Goal: Information Seeking & Learning: Learn about a topic

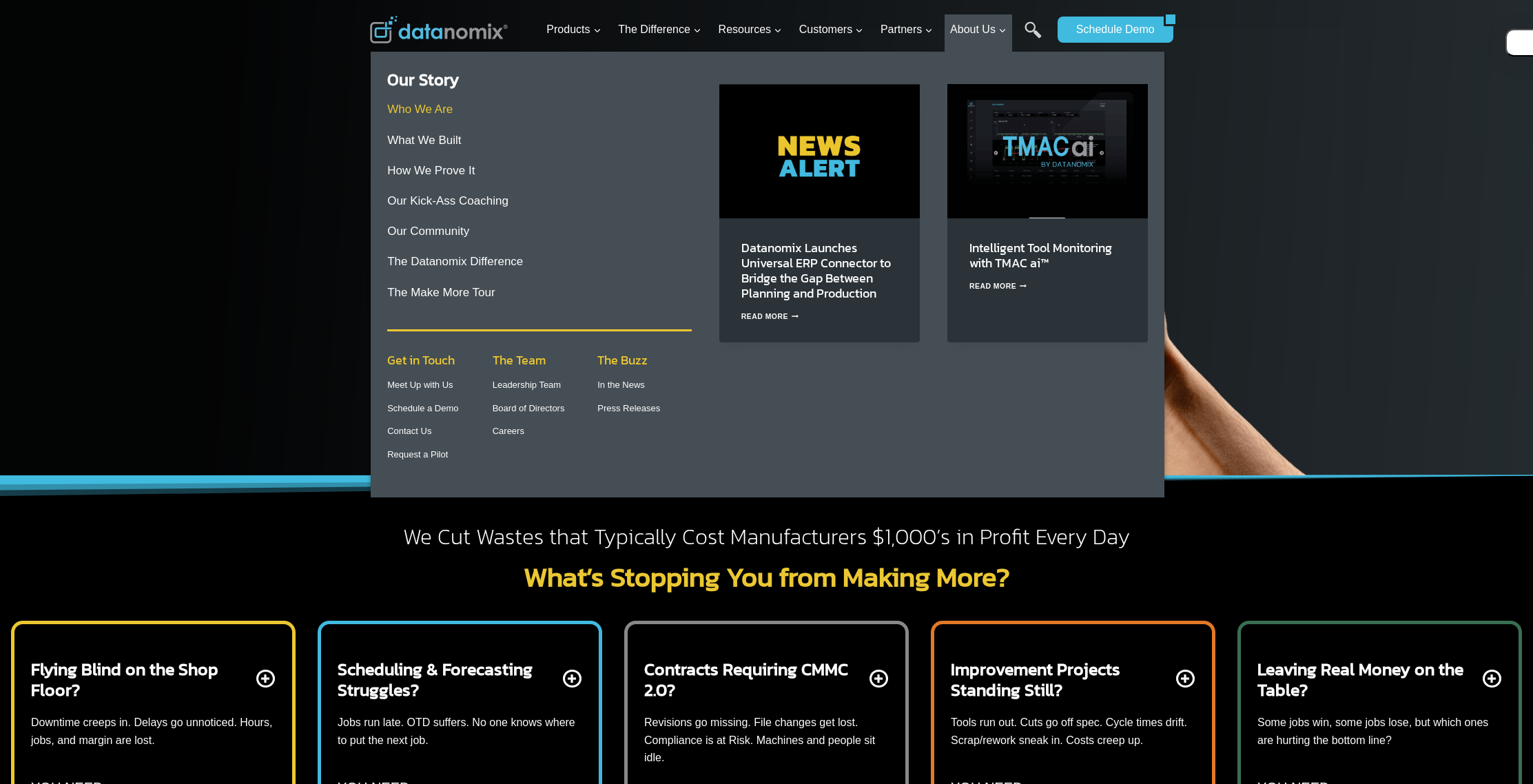
click at [433, 108] on link "Who We Are" at bounding box center [420, 109] width 66 height 13
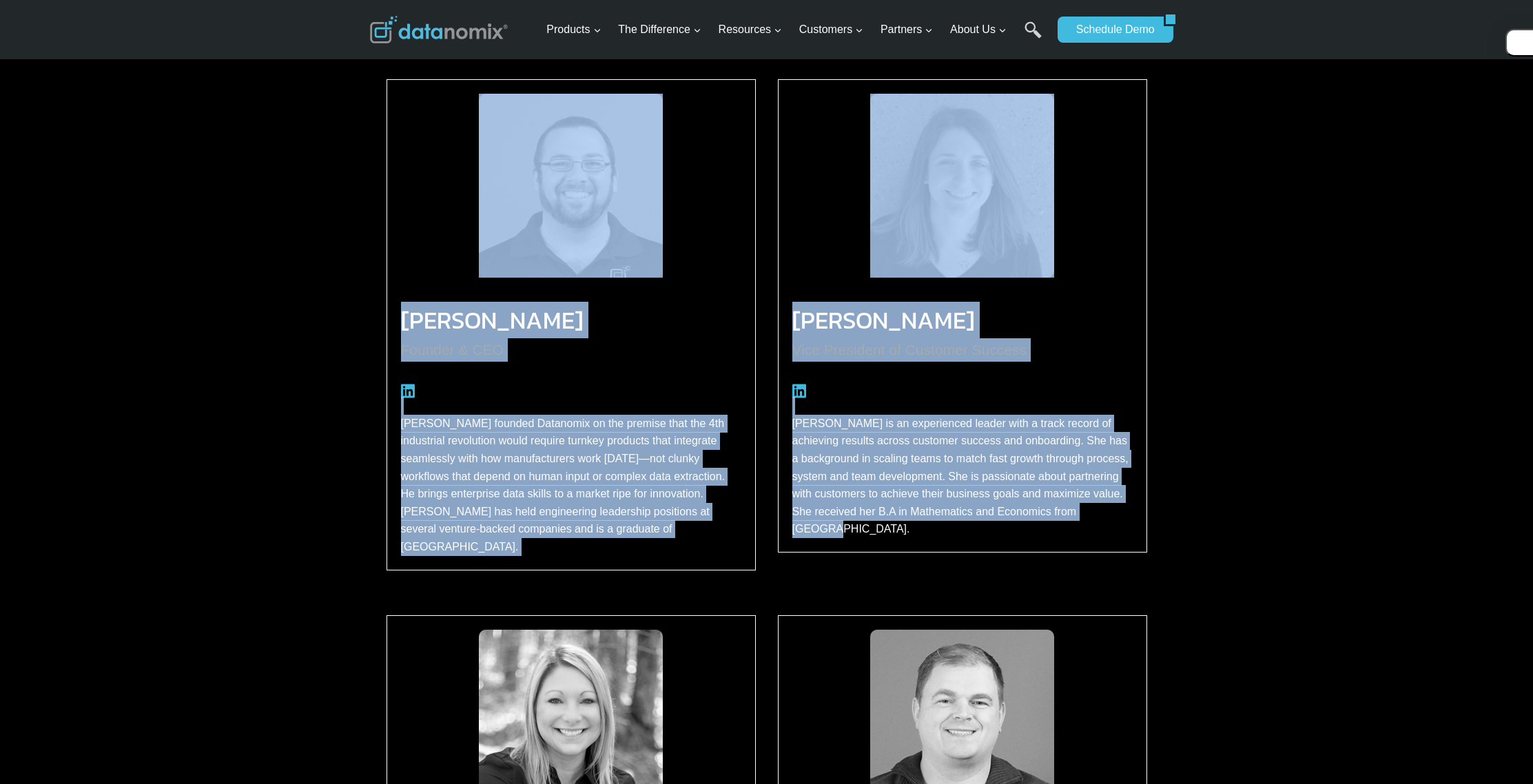
scroll to position [1924, 0]
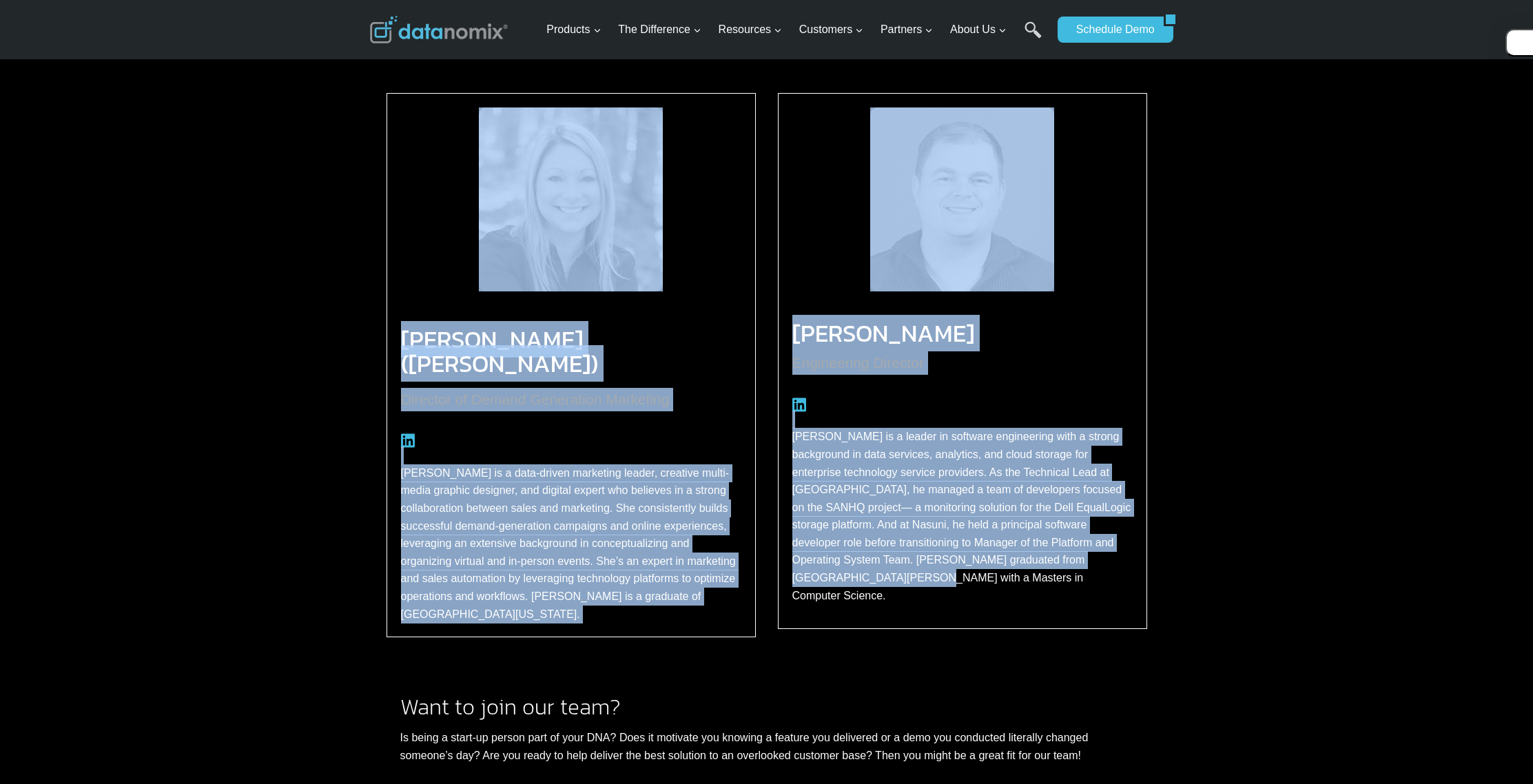
drag, startPoint x: 37, startPoint y: 267, endPoint x: 1106, endPoint y: 576, distance: 1112.8
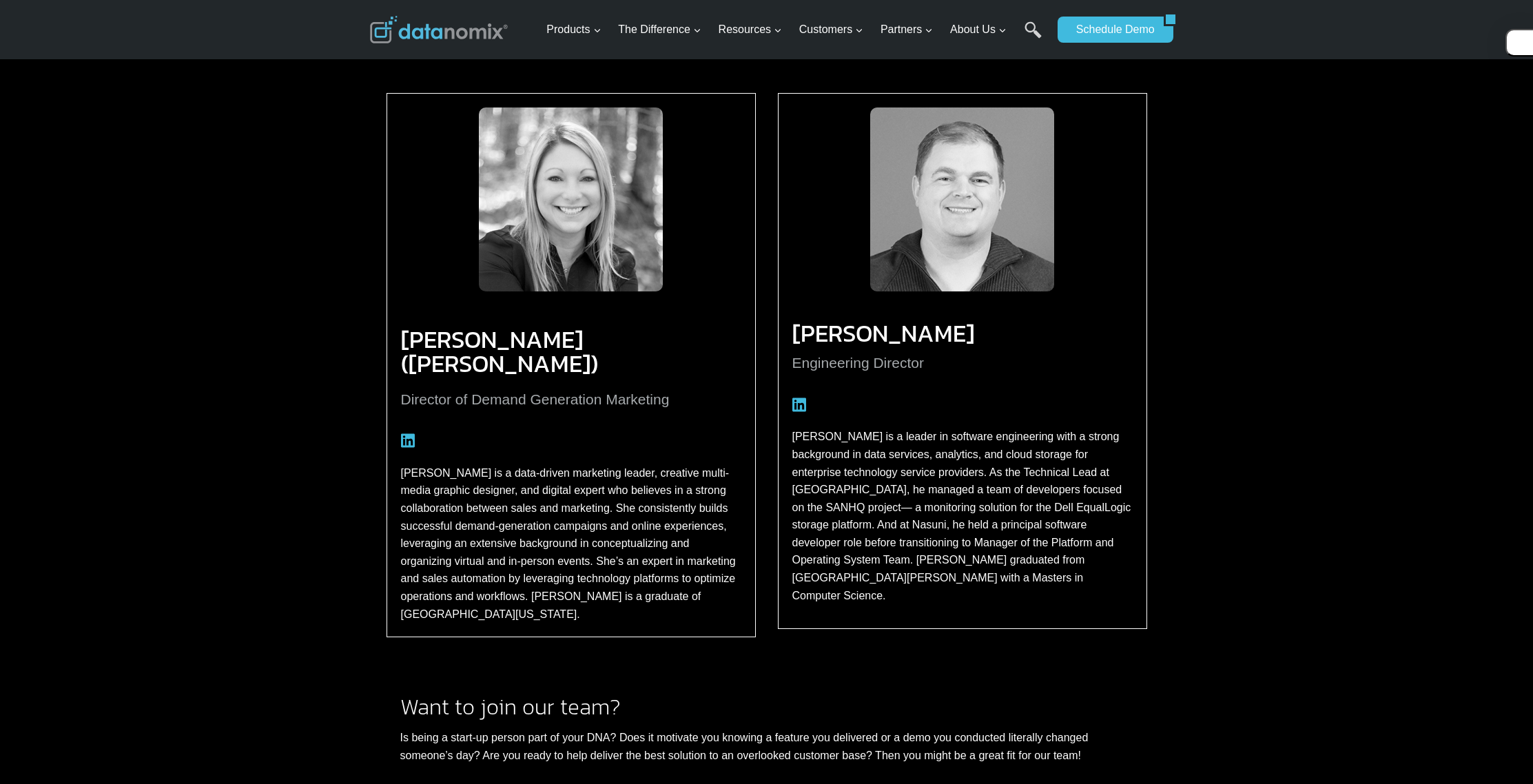
click at [1105, 576] on p "[PERSON_NAME] is a leader in software engineering with a strong background in d…" at bounding box center [963, 516] width 341 height 176
click at [1103, 576] on p "[PERSON_NAME] is a leader in software engineering with a strong background in d…" at bounding box center [963, 516] width 341 height 176
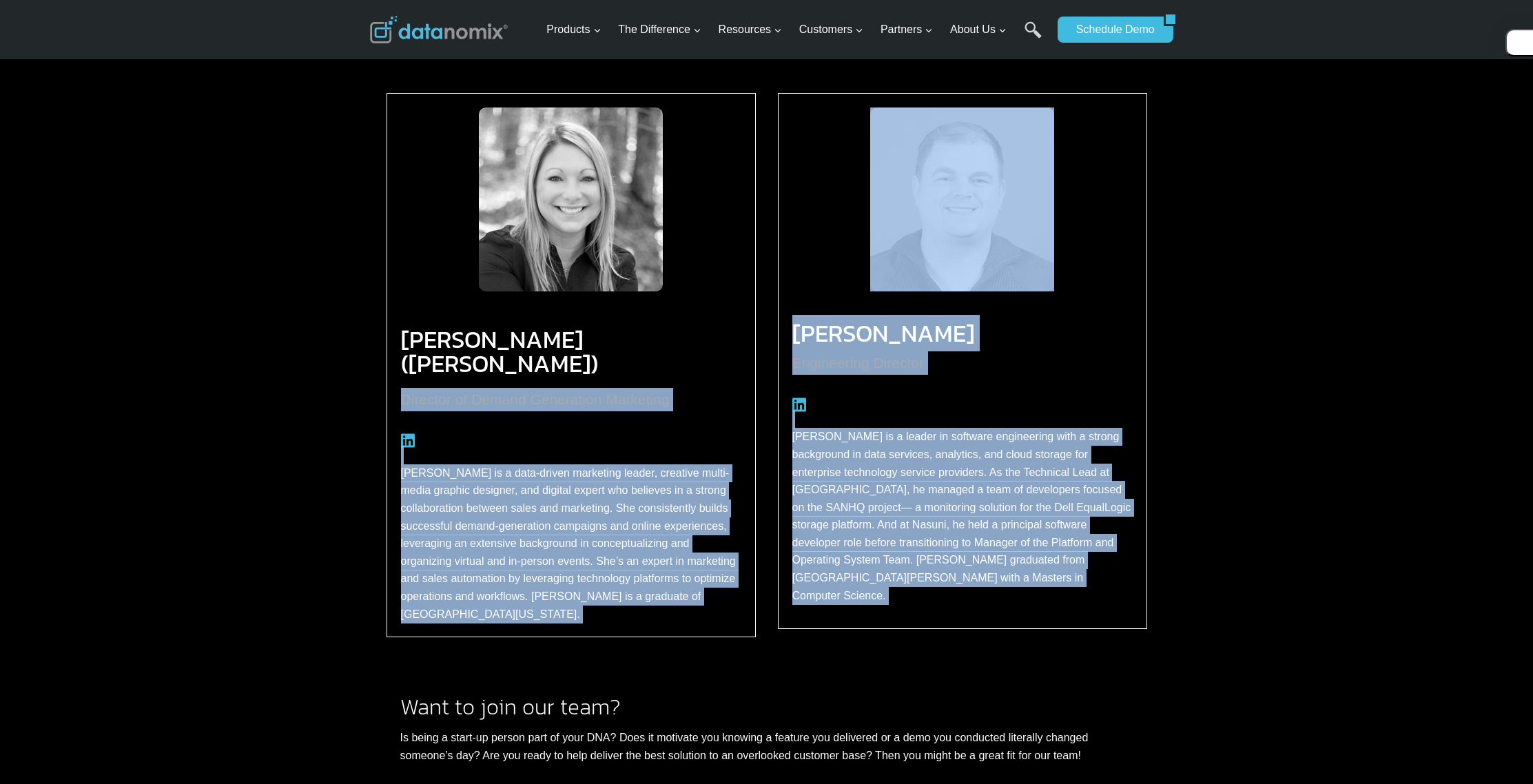
scroll to position [1617, 0]
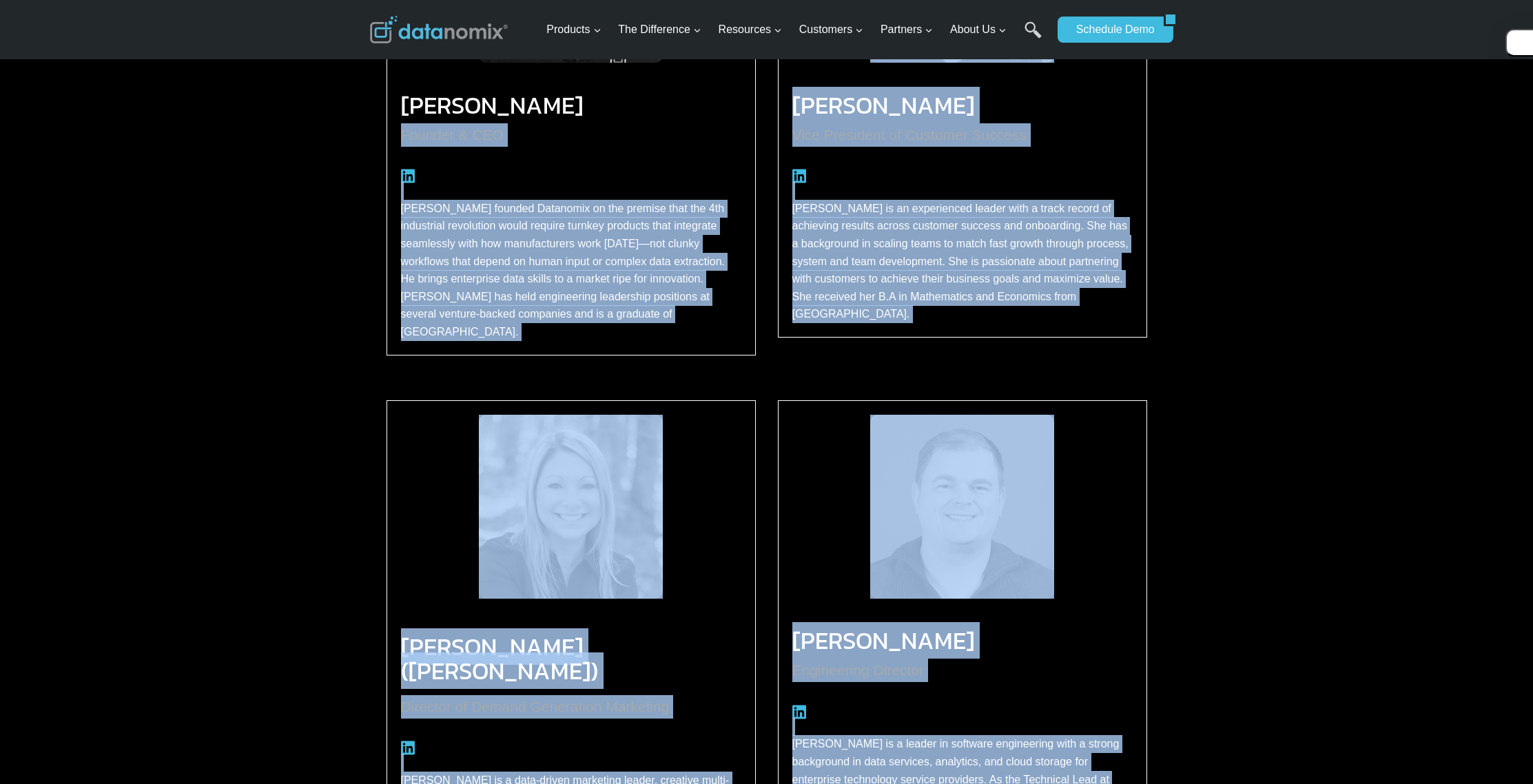
drag, startPoint x: 1103, startPoint y: 576, endPoint x: 325, endPoint y: 148, distance: 888.0
click at [325, 148] on div "Meet Our Leadership Team [PERSON_NAME] Founder & CEO [PERSON_NAME] founded Data…" at bounding box center [766, 78] width 1533 height 608
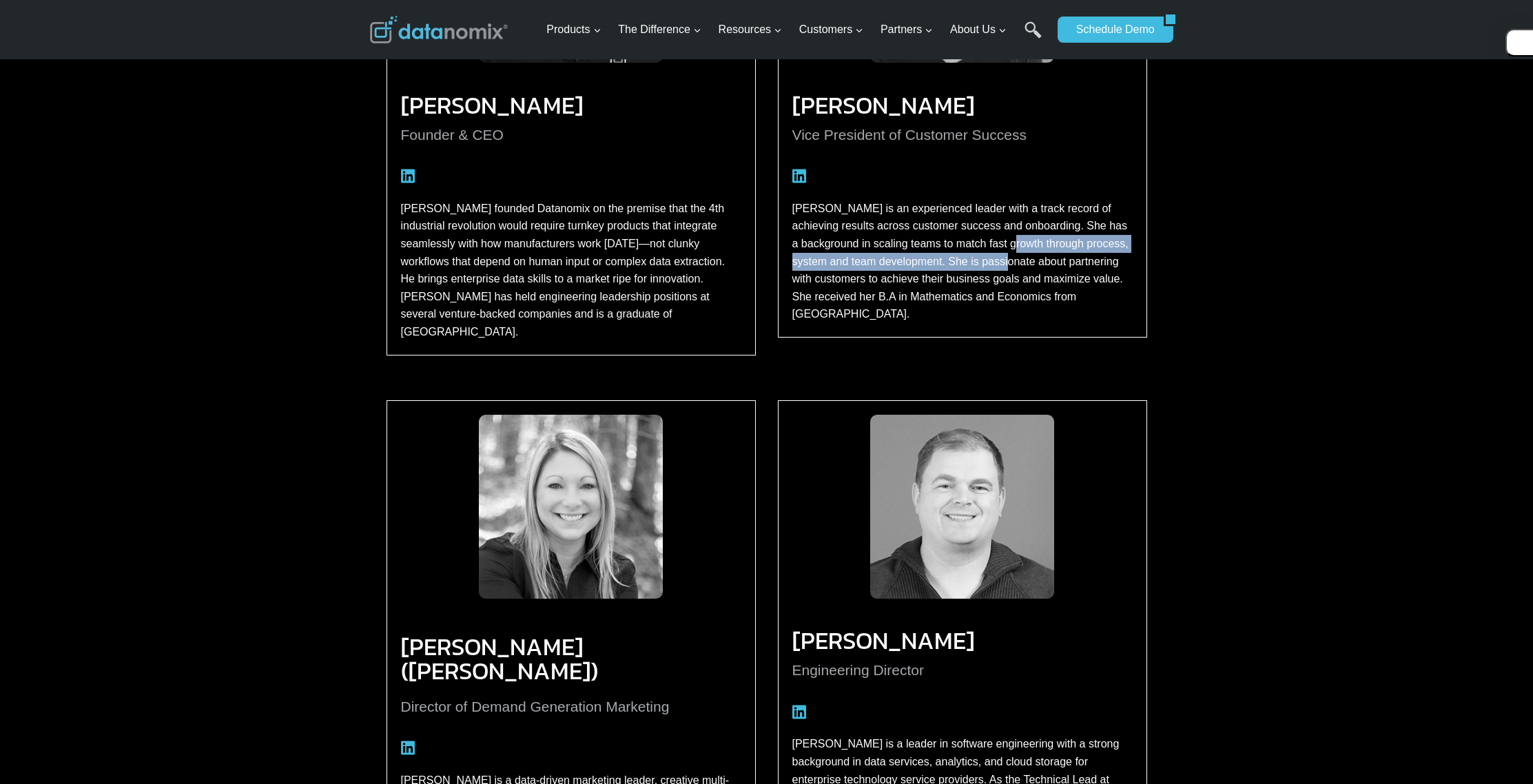
click at [1054, 270] on p "[PERSON_NAME] is an experienced leader with a track record of achieving results…" at bounding box center [963, 261] width 341 height 123
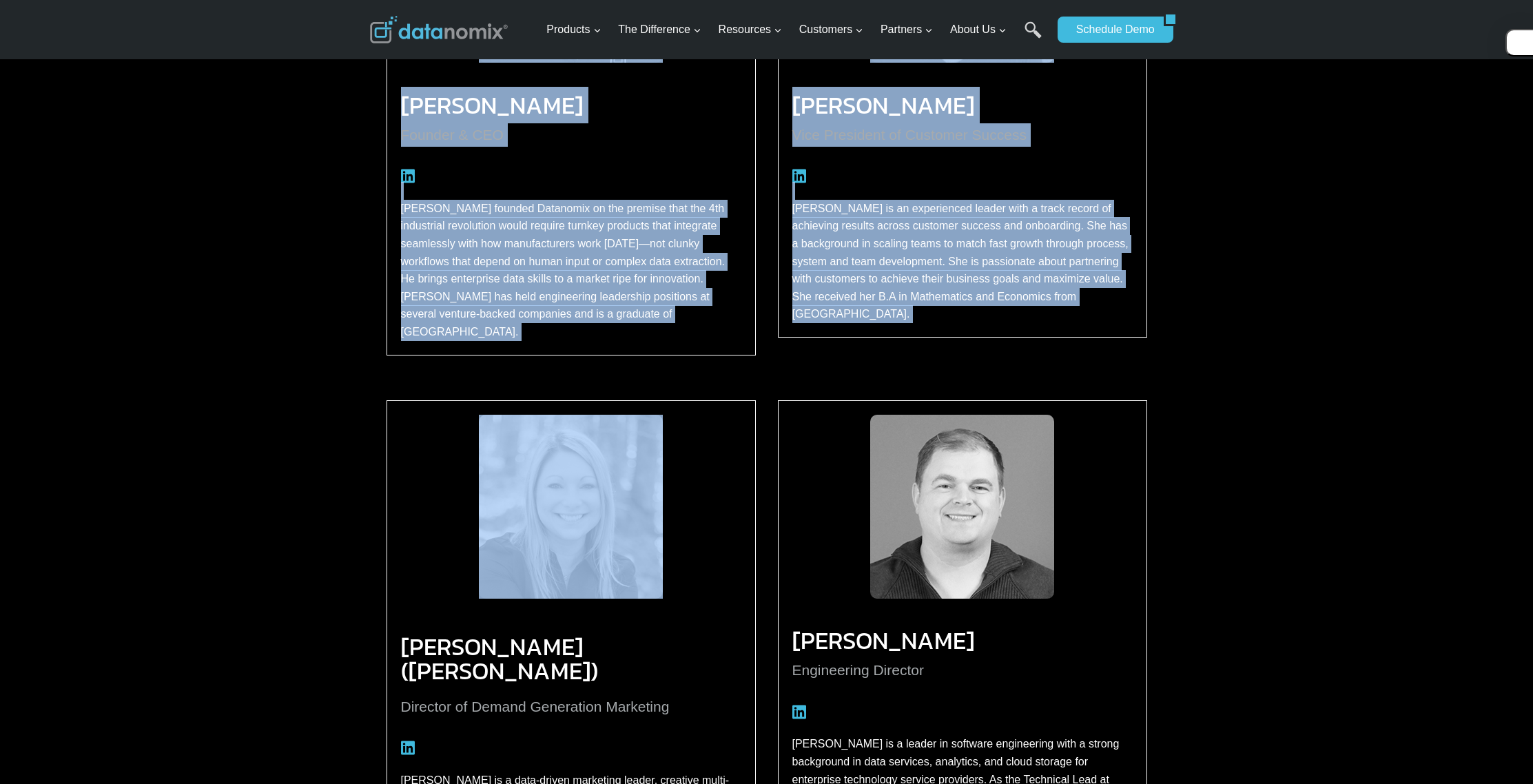
scroll to position [1343, 0]
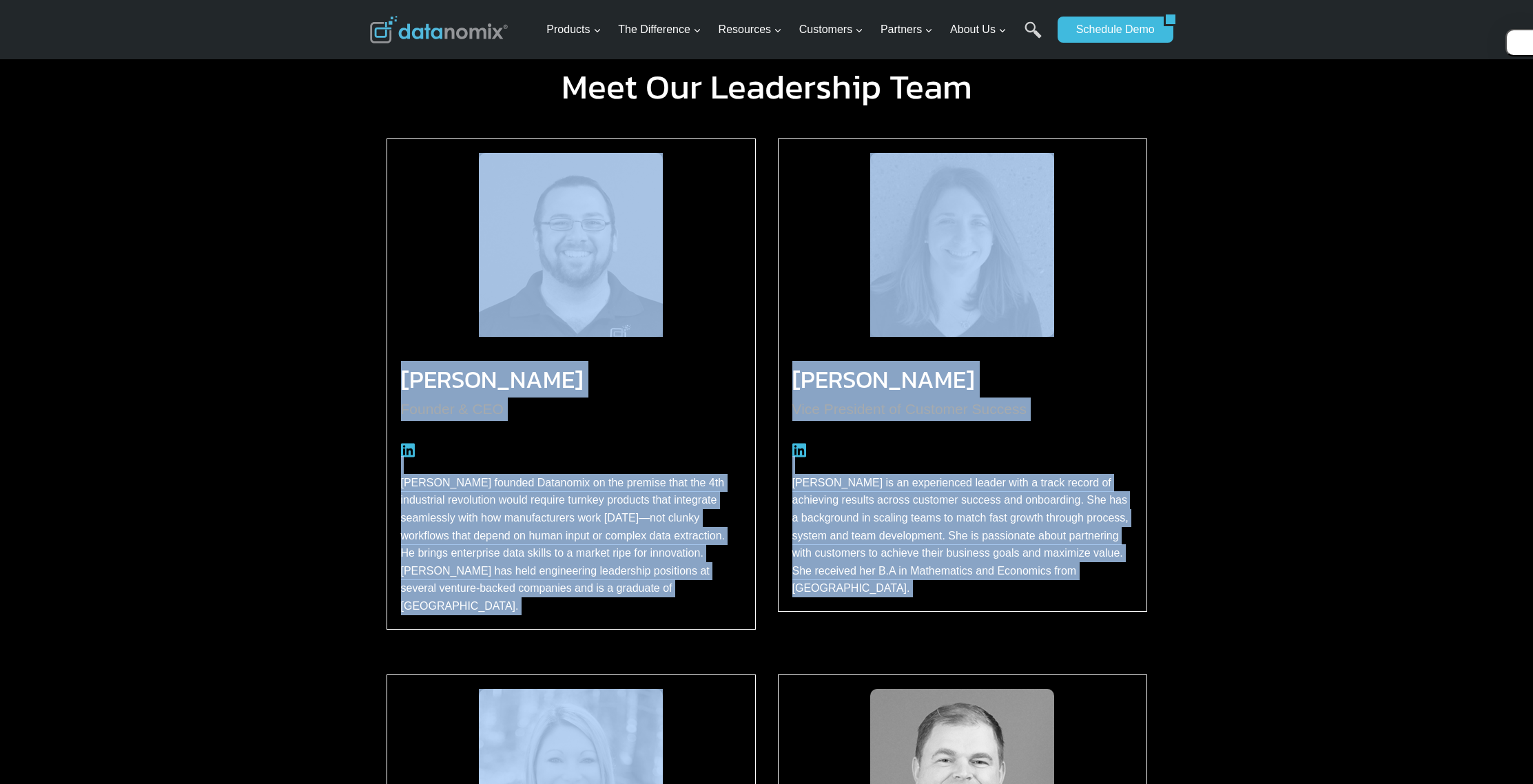
drag, startPoint x: 1054, startPoint y: 270, endPoint x: 234, endPoint y: 266, distance: 820.0
click at [231, 267] on div "Meet Our Leadership Team [PERSON_NAME] Founder & CEO [PERSON_NAME] founded Data…" at bounding box center [766, 353] width 1533 height 608
click at [246, 260] on div "Meet Our Leadership Team [PERSON_NAME] Founder & CEO [PERSON_NAME] founded Data…" at bounding box center [766, 353] width 1533 height 608
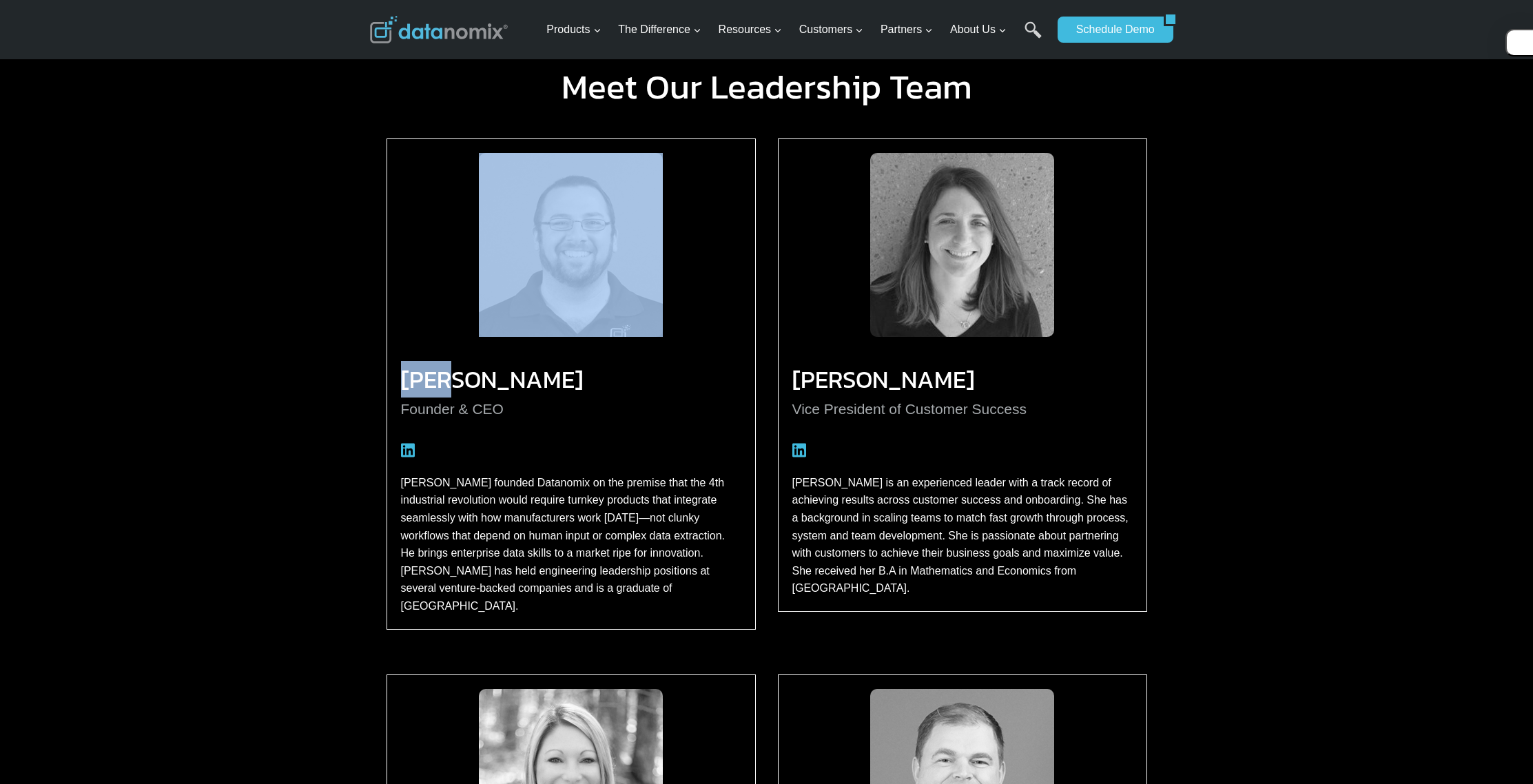
click at [247, 260] on div "Meet Our Leadership Team [PERSON_NAME] Founder & CEO [PERSON_NAME] founded Data…" at bounding box center [766, 353] width 1533 height 608
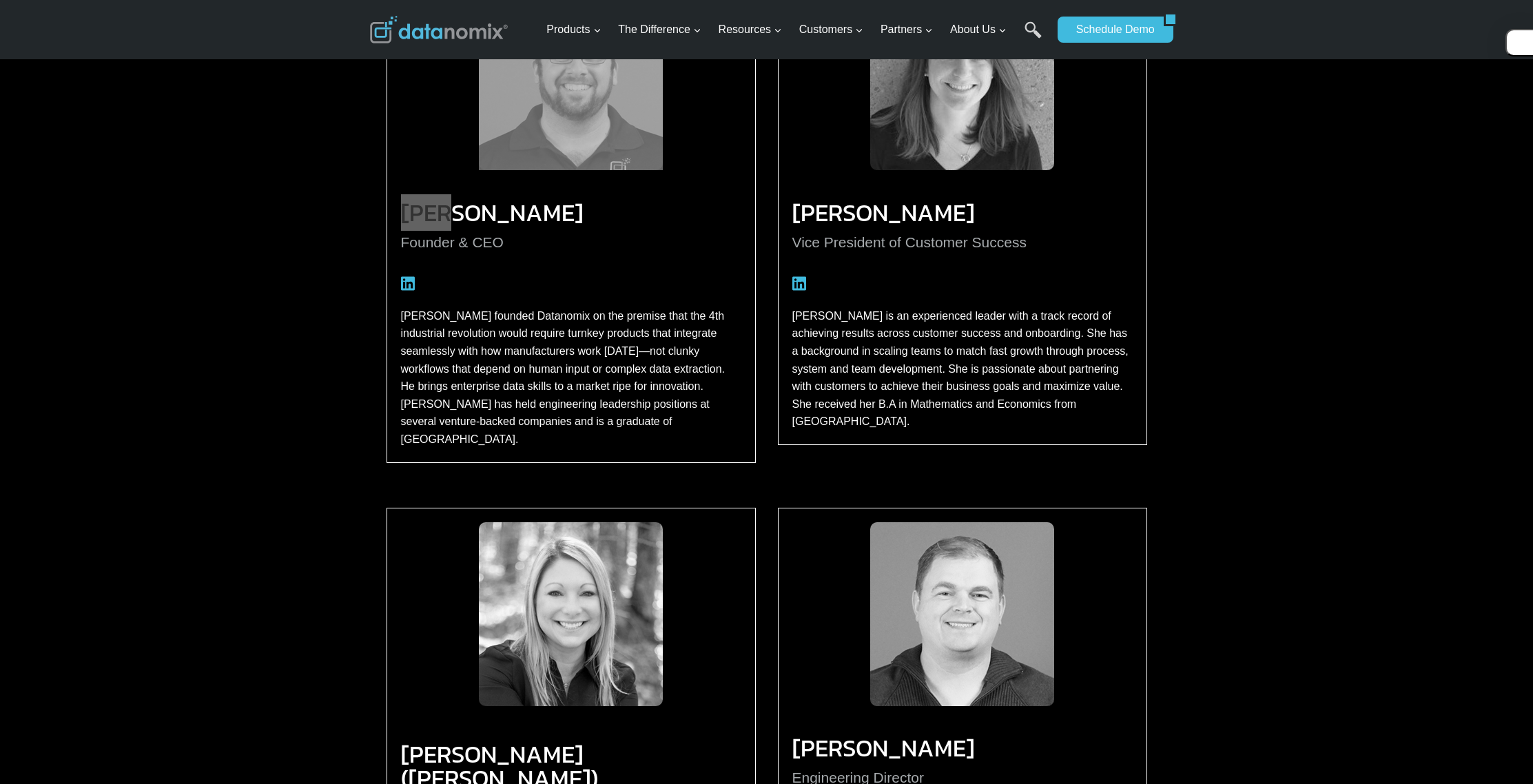
scroll to position [1360, 0]
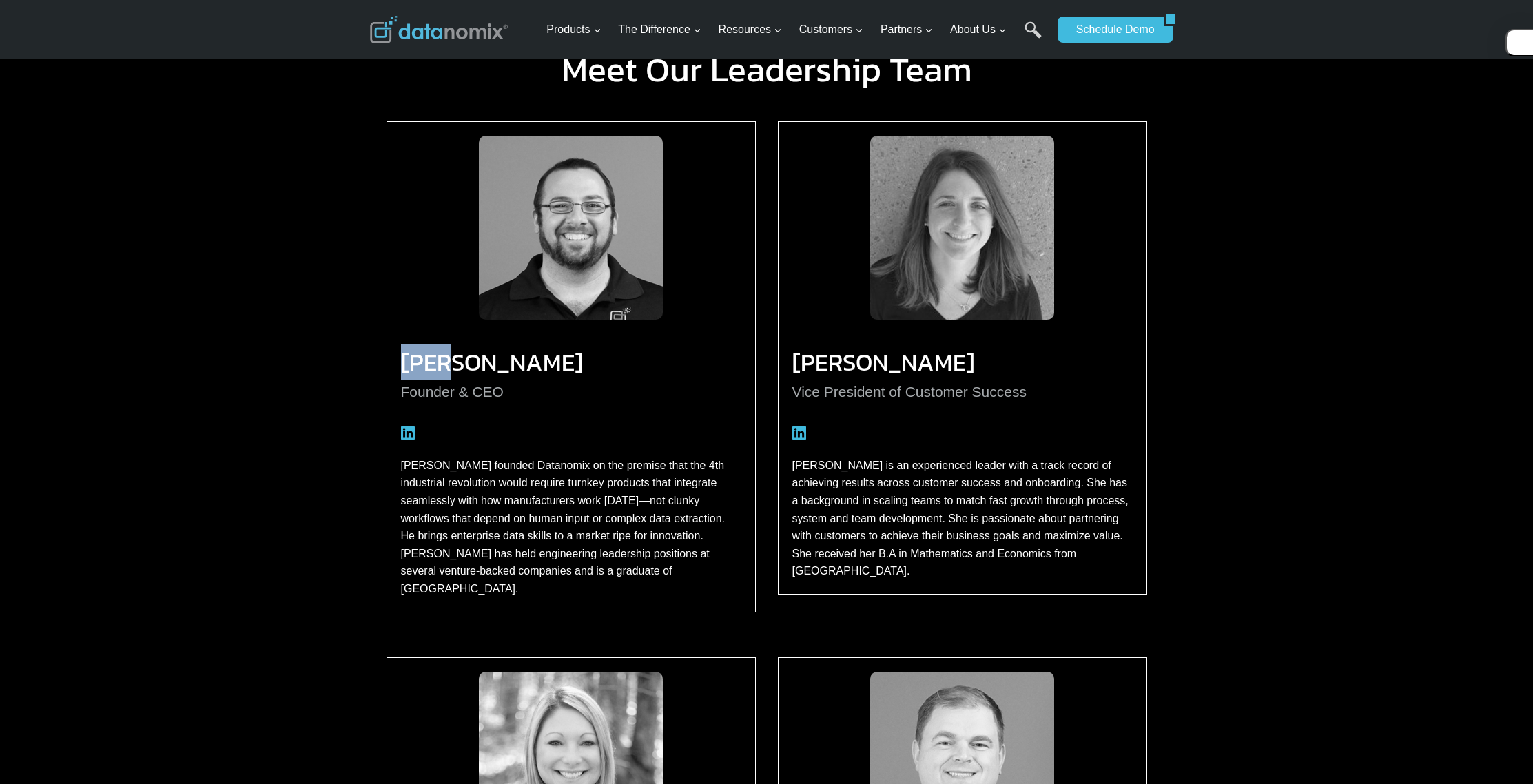
click at [334, 348] on div "Meet Our Leadership Team [PERSON_NAME] Founder & CEO [PERSON_NAME] founded Data…" at bounding box center [766, 335] width 1533 height 608
click at [311, 394] on div "Meet Our Leadership Team [PERSON_NAME] Founder & CEO [PERSON_NAME] founded Data…" at bounding box center [766, 335] width 1533 height 608
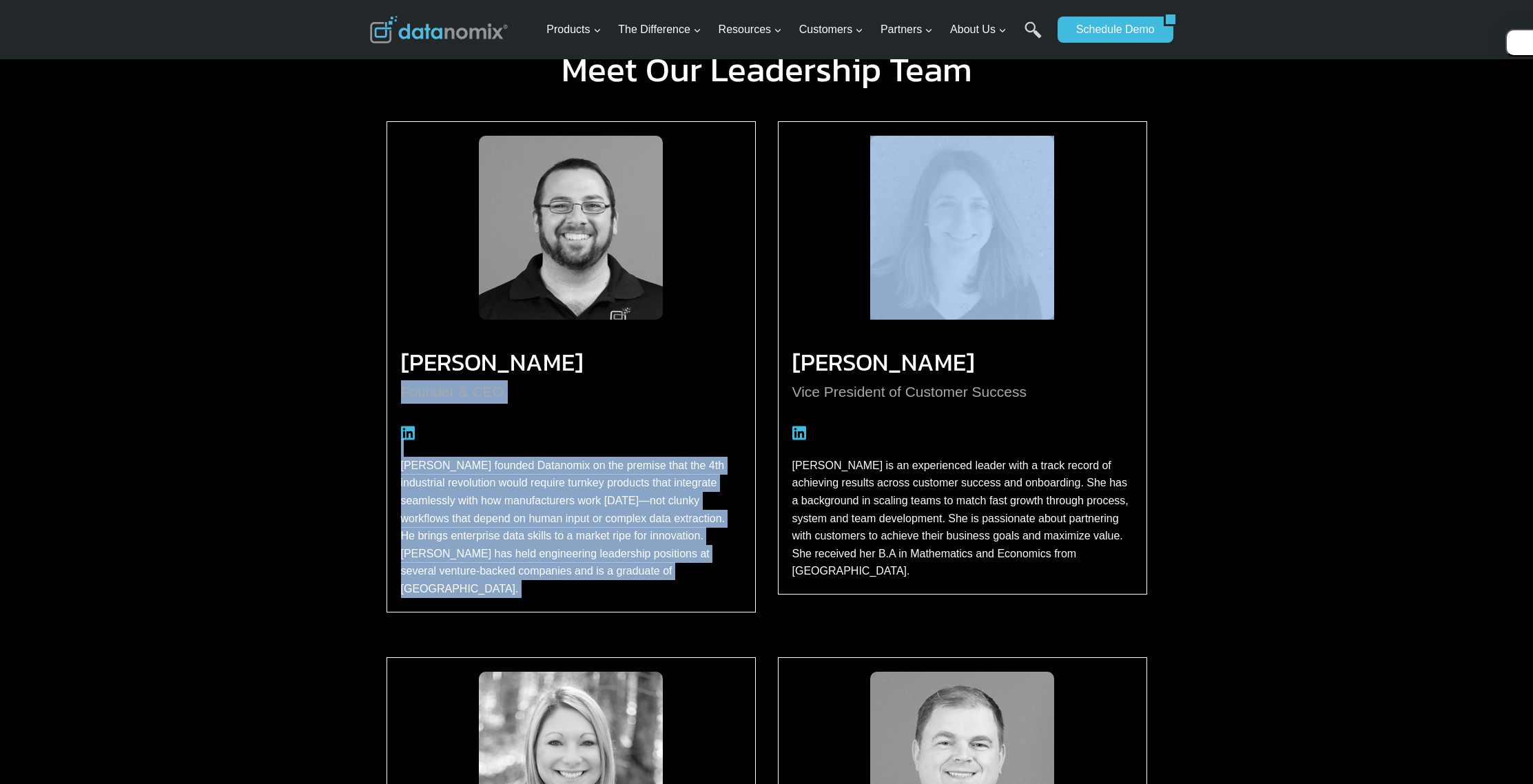
drag, startPoint x: 319, startPoint y: 401, endPoint x: 531, endPoint y: 570, distance: 271.1
click at [531, 573] on div "Meet Our Leadership Team [PERSON_NAME] Founder & CEO [PERSON_NAME] founded Data…" at bounding box center [766, 335] width 1533 height 608
click at [531, 570] on p "[PERSON_NAME] founded Datanomix on the premise that the 4th industrial revoluti…" at bounding box center [571, 527] width 341 height 141
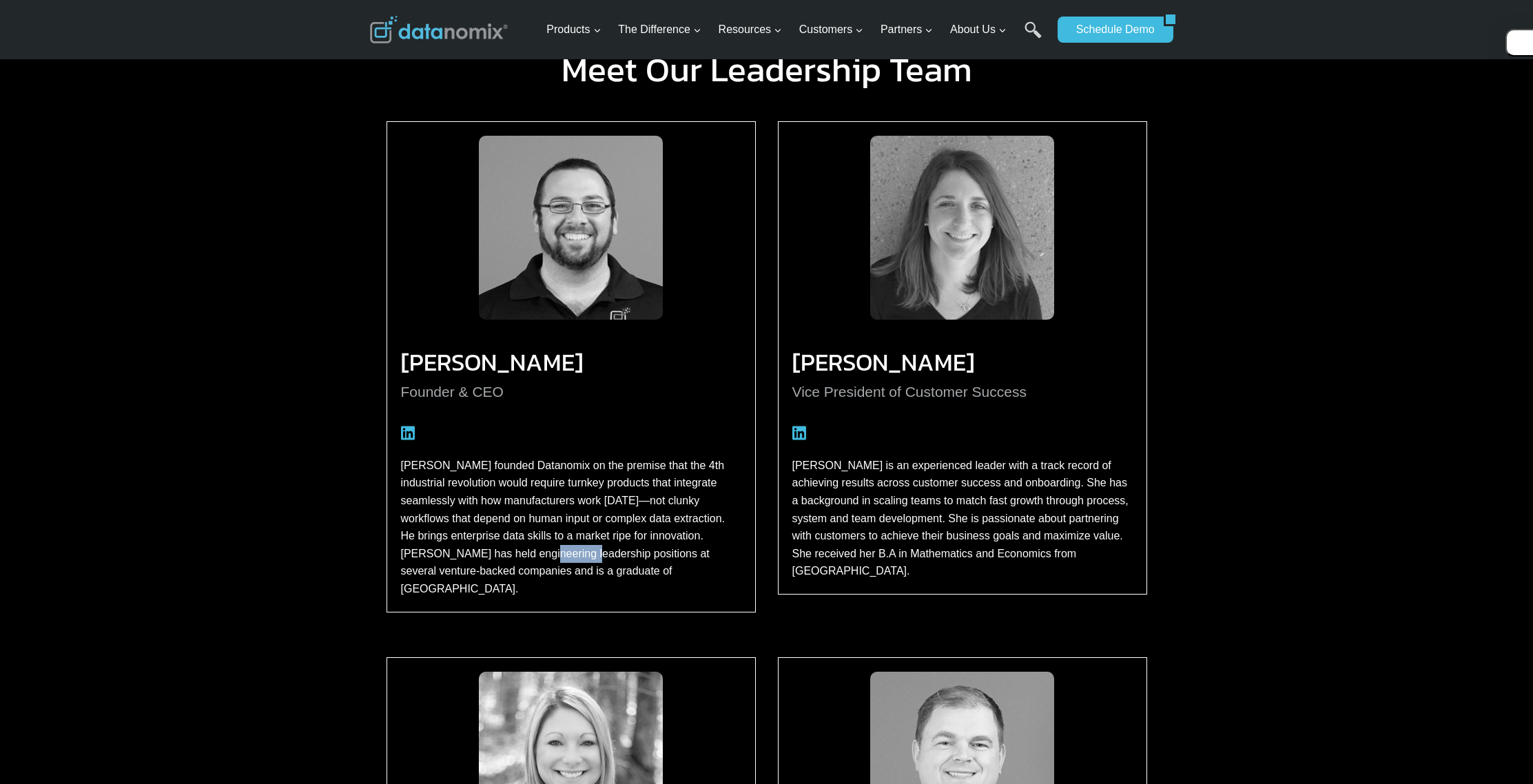
click at [531, 570] on p "[PERSON_NAME] founded Datanomix on the premise that the 4th industrial revoluti…" at bounding box center [571, 527] width 341 height 141
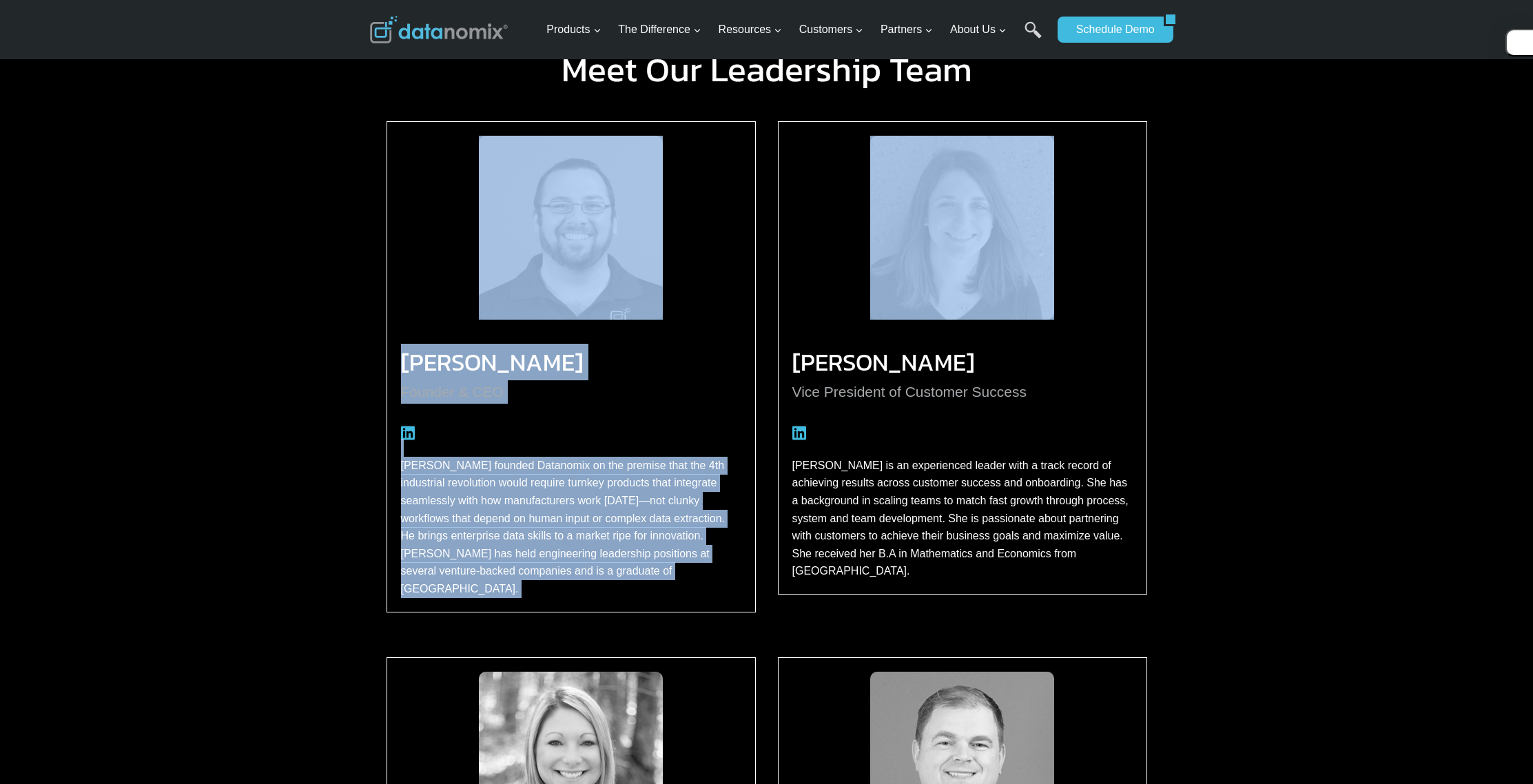
drag, startPoint x: 531, startPoint y: 570, endPoint x: 364, endPoint y: 140, distance: 461.3
click at [364, 140] on div "Meet Our Leadership Team [PERSON_NAME] Founder & CEO [PERSON_NAME] founded Data…" at bounding box center [766, 335] width 827 height 608
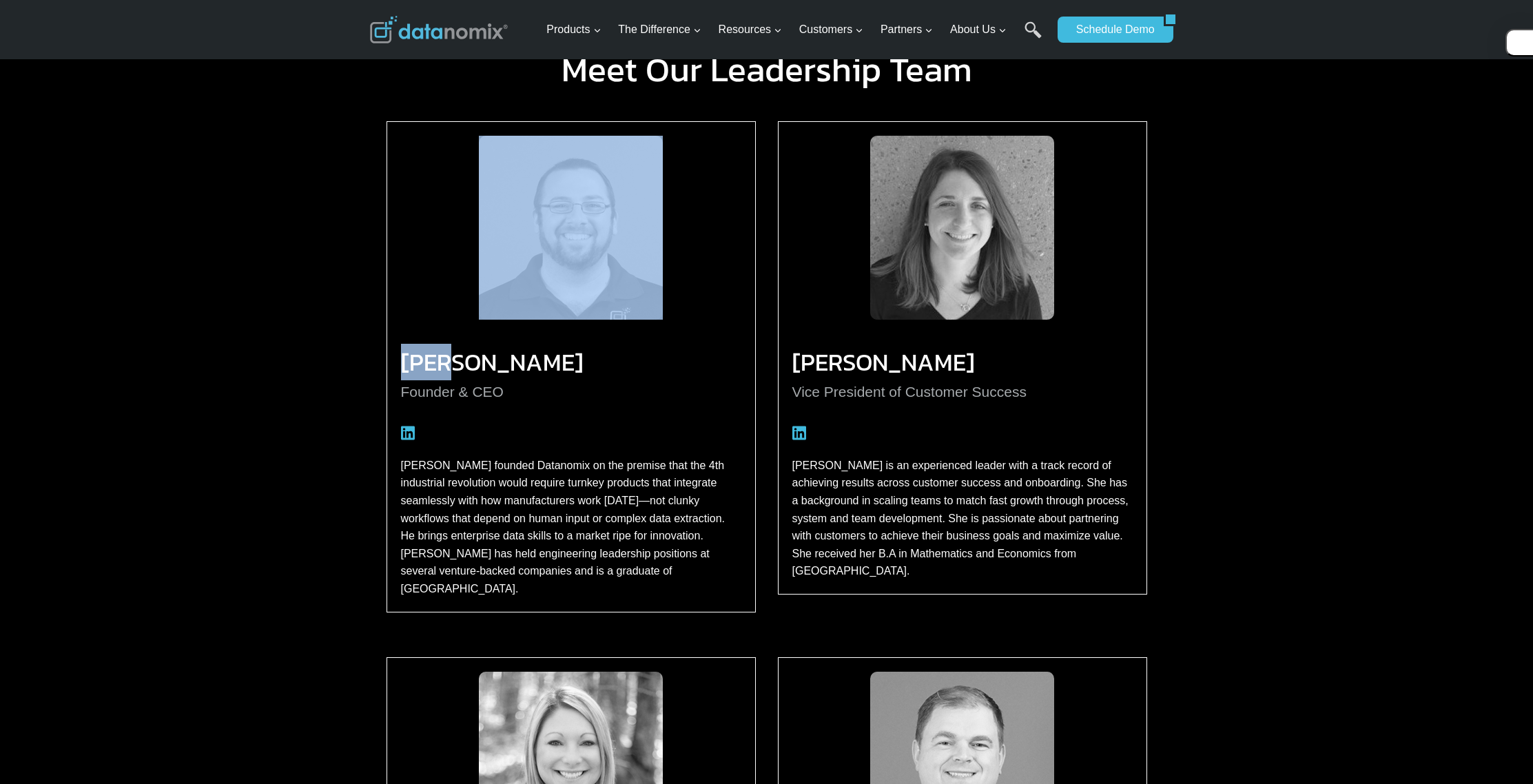
click at [363, 140] on div "Meet Our Leadership Team [PERSON_NAME] Founder & CEO [PERSON_NAME] founded Data…" at bounding box center [766, 335] width 827 height 608
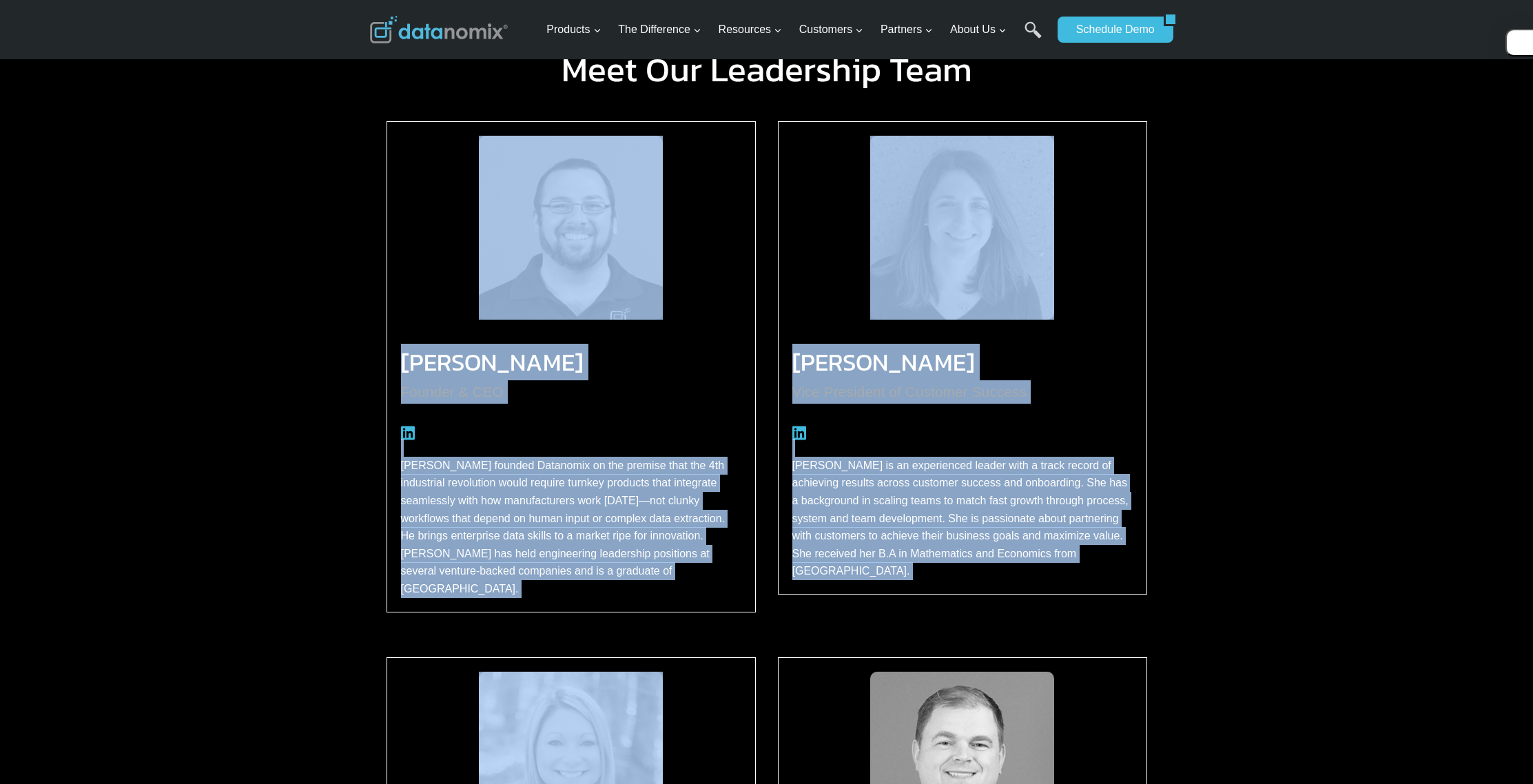
drag, startPoint x: 363, startPoint y: 140, endPoint x: 945, endPoint y: 622, distance: 755.7
click at [945, 622] on div "Meet Our Leadership Team [PERSON_NAME] Founder & CEO [PERSON_NAME] founded Data…" at bounding box center [766, 335] width 827 height 608
click at [1171, 627] on div "Meet Our Leadership Team [PERSON_NAME] Founder & CEO [PERSON_NAME] founded Data…" at bounding box center [766, 335] width 827 height 608
